Goal: Task Accomplishment & Management: Complete application form

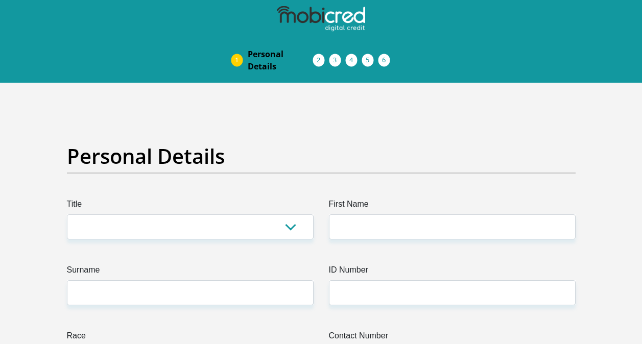
scroll to position [51, 0]
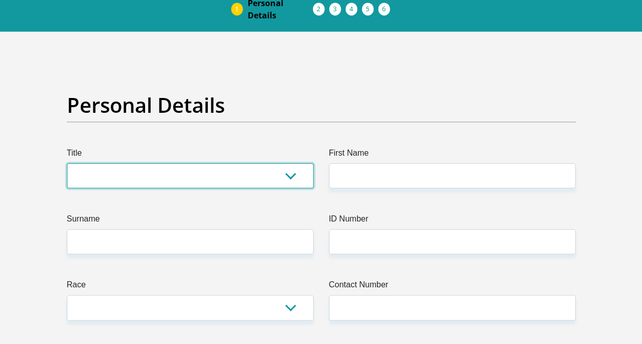
click at [284, 179] on select "Mr Ms Mrs Dr [PERSON_NAME]" at bounding box center [190, 176] width 247 height 25
select select "Mr"
click at [67, 164] on select "Mr Ms Mrs Dr [PERSON_NAME]" at bounding box center [190, 176] width 247 height 25
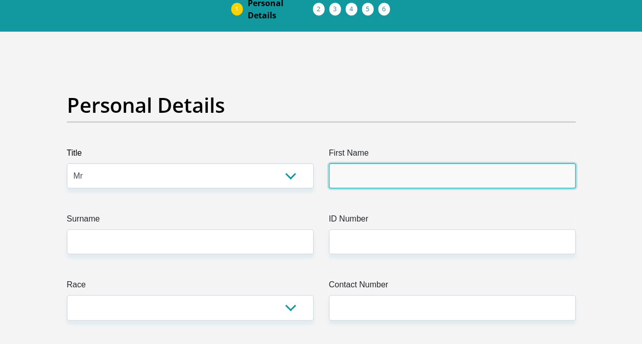
click at [342, 184] on input "First Name" at bounding box center [452, 176] width 247 height 25
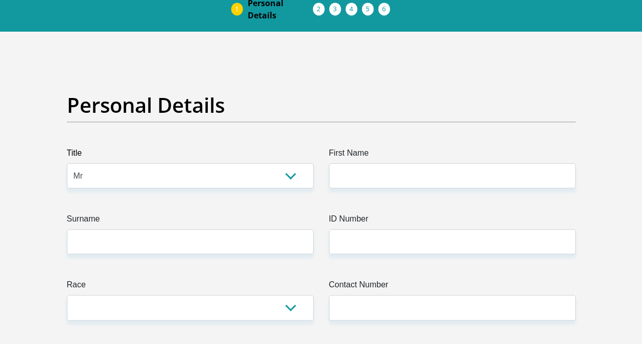
drag, startPoint x: 342, startPoint y: 184, endPoint x: 378, endPoint y: 202, distance: 40.2
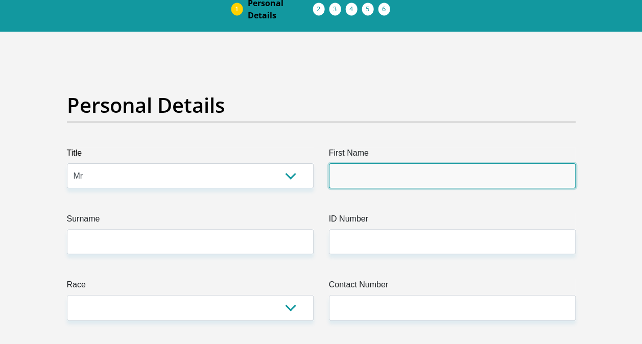
click at [377, 176] on input "First Name" at bounding box center [452, 176] width 247 height 25
type input "singita"
